Goal: Task Accomplishment & Management: Manage account settings

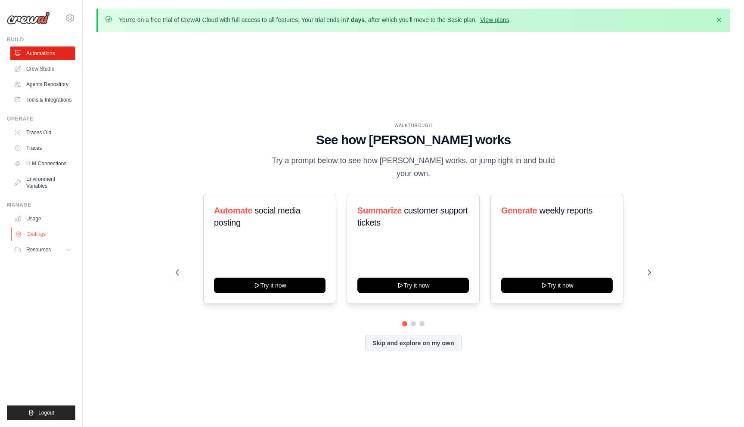
click at [39, 235] on link "Settings" at bounding box center [43, 234] width 65 height 14
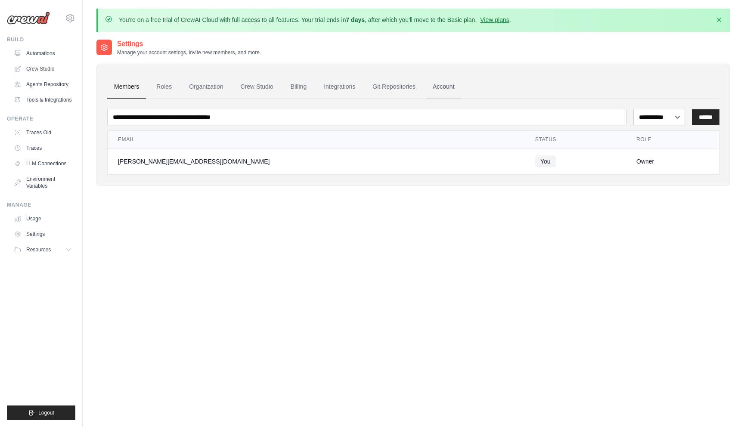
click at [439, 87] on link "Account" at bounding box center [444, 86] width 36 height 23
